Goal: Transaction & Acquisition: Subscribe to service/newsletter

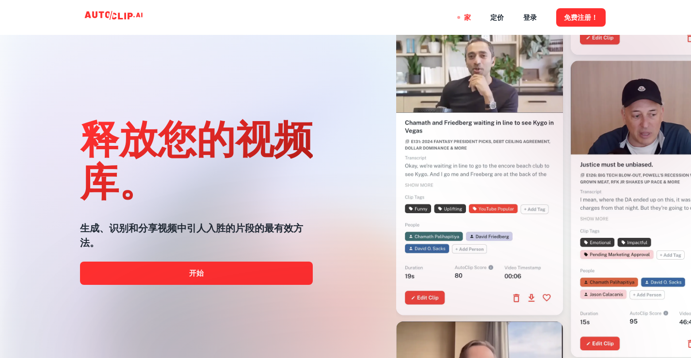
click at [282, 50] on div "释放您的视频库。 生成、识别和分享视频中引人入胜的片段的最有效方法。 开始" at bounding box center [196, 198] width 233 height 358
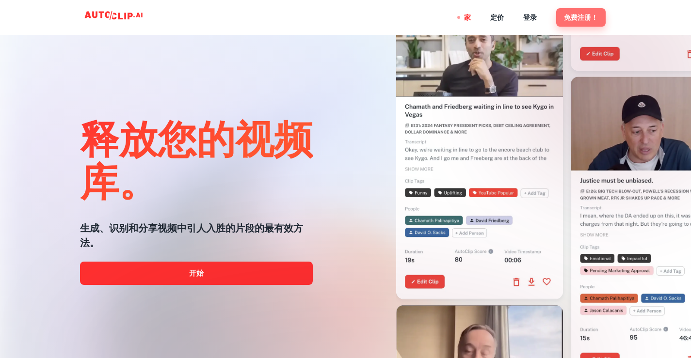
click at [565, 19] on font "免费注册！" at bounding box center [581, 18] width 34 height 8
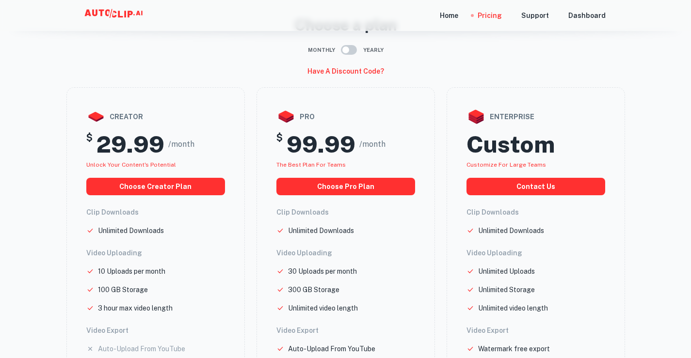
scroll to position [97, 0]
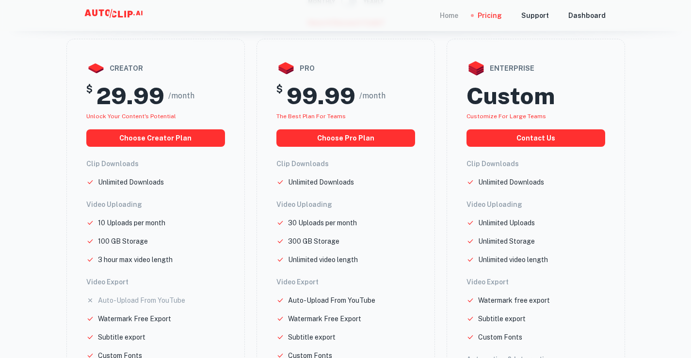
click at [452, 18] on div "Home" at bounding box center [449, 15] width 18 height 31
